Goal: Transaction & Acquisition: Purchase product/service

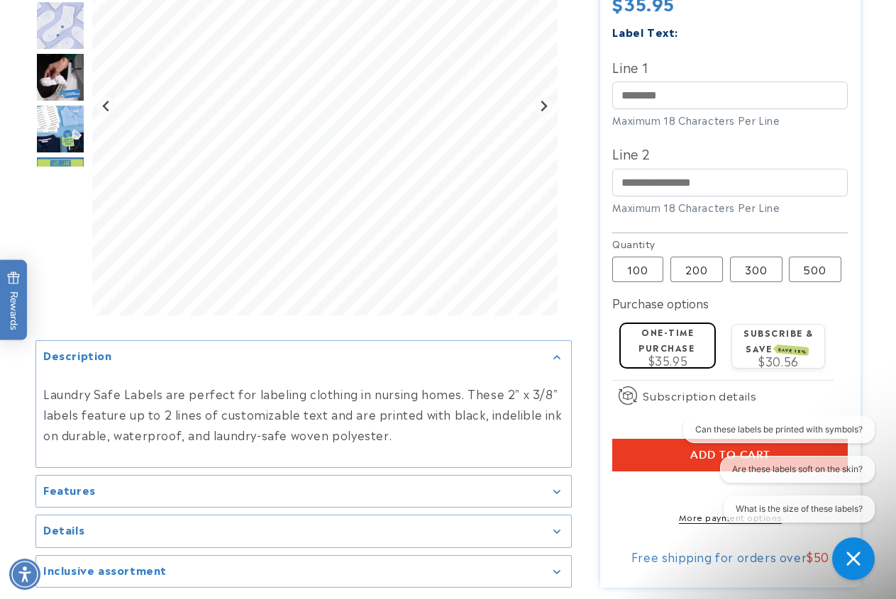
scroll to position [506, 0]
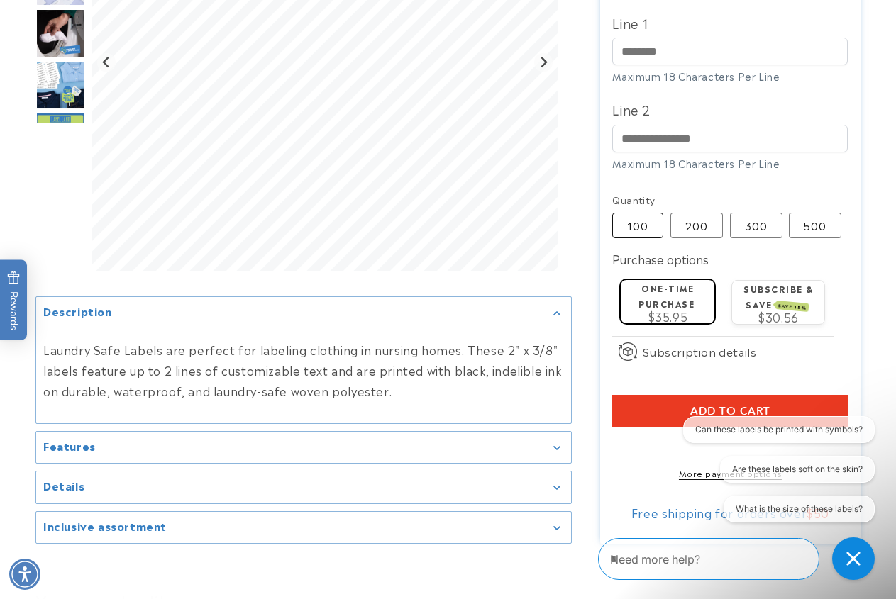
click at [645, 226] on label "100 Variant sold out or unavailable" at bounding box center [637, 226] width 51 height 26
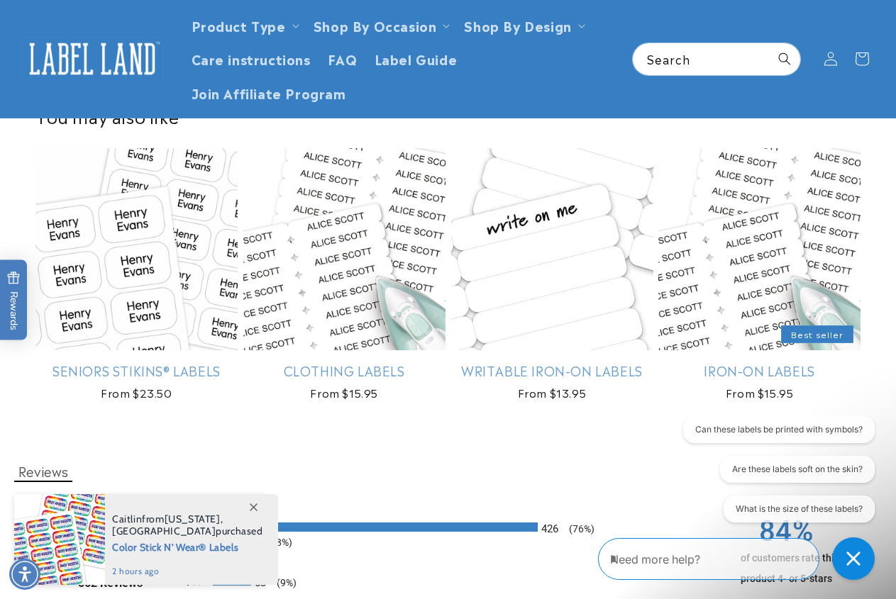
scroll to position [760, 0]
